Goal: Task Accomplishment & Management: Use online tool/utility

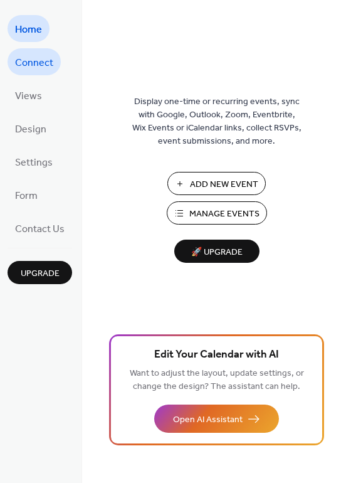
click at [34, 58] on span "Connect" at bounding box center [34, 62] width 38 height 19
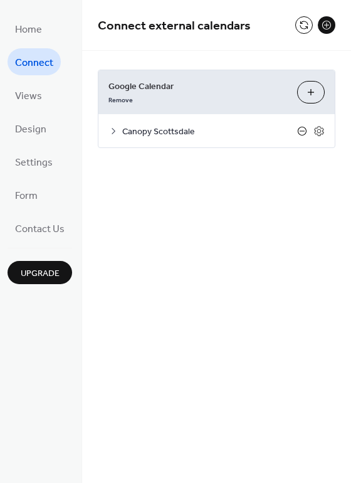
click at [300, 133] on icon at bounding box center [302, 131] width 10 height 10
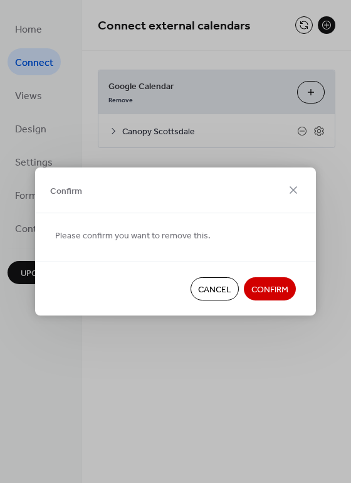
click at [272, 288] on span "Confirm" at bounding box center [269, 289] width 37 height 13
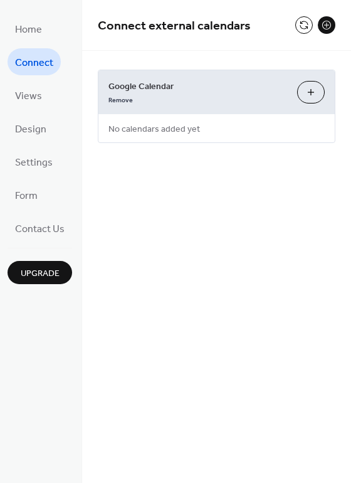
click at [303, 90] on button "Choose Calendars" at bounding box center [311, 92] width 28 height 23
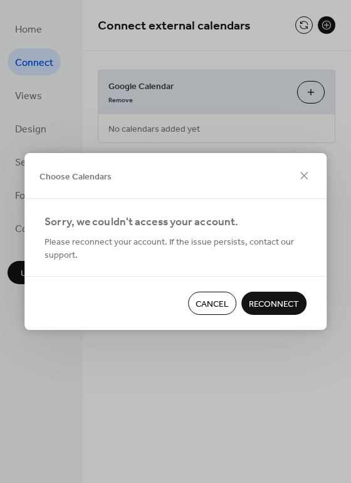
click at [260, 298] on span "Reconnect" at bounding box center [274, 304] width 50 height 13
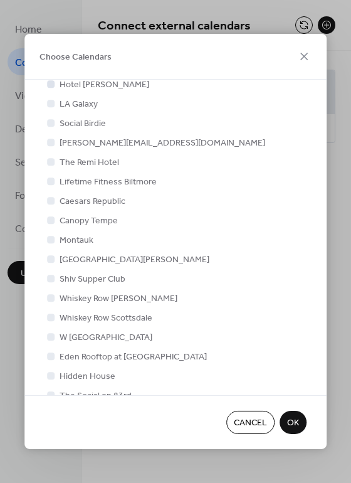
scroll to position [134, 0]
click at [52, 219] on div at bounding box center [51, 220] width 8 height 8
click at [297, 425] on span "OK" at bounding box center [293, 423] width 12 height 13
